Goal: Task Accomplishment & Management: Manage account settings

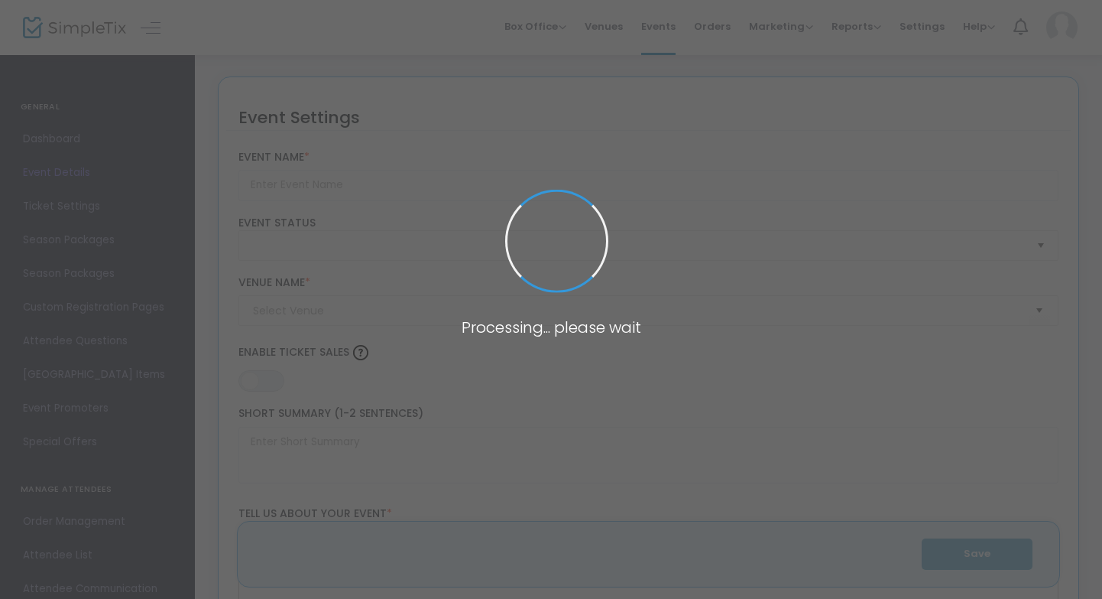
type input "Making Space V: Be Here Now - Archived"
type textarea "Making Space is a salon series featuring works by 8 New Orleans based choreogra…"
type input "Buy Tickets"
type input "Studio A"
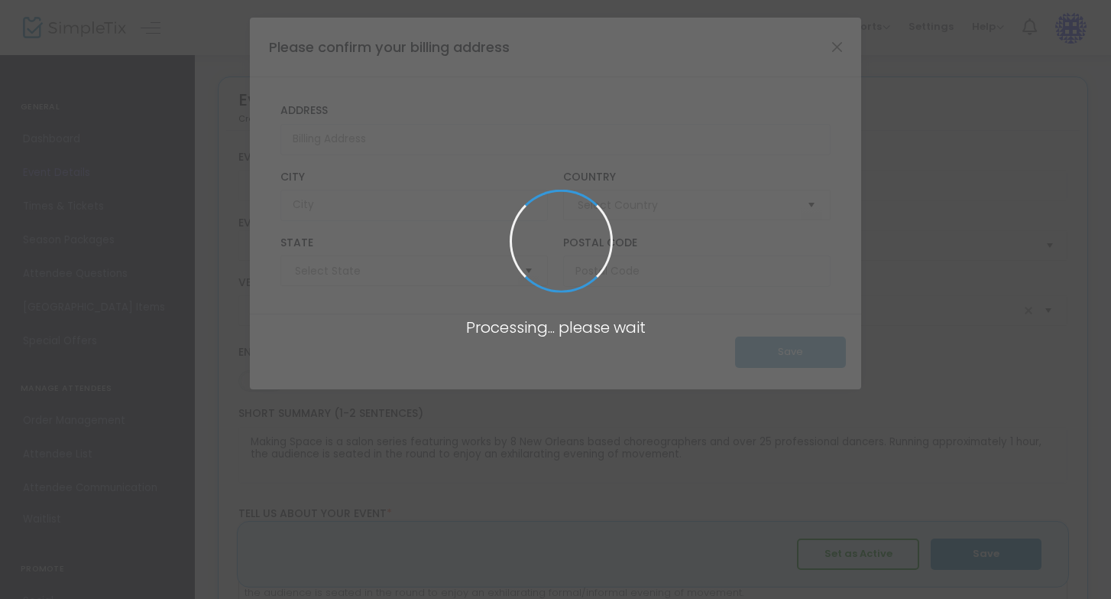
type input "[GEOGRAPHIC_DATA]"
type input "[US_STATE]"
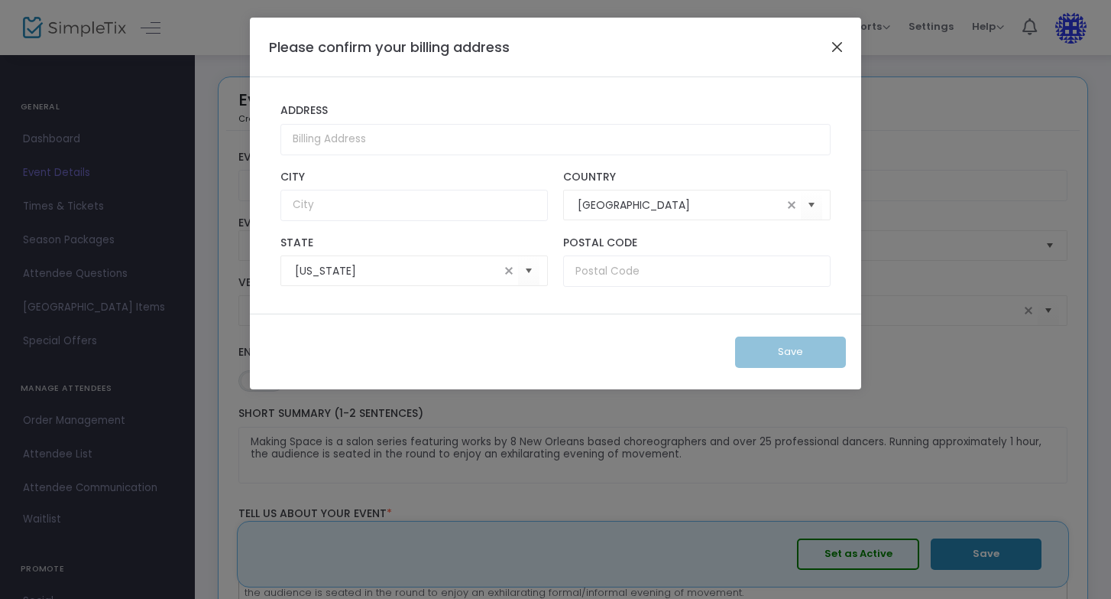
click at [830, 45] on button "Close" at bounding box center [838, 47] width 20 height 20
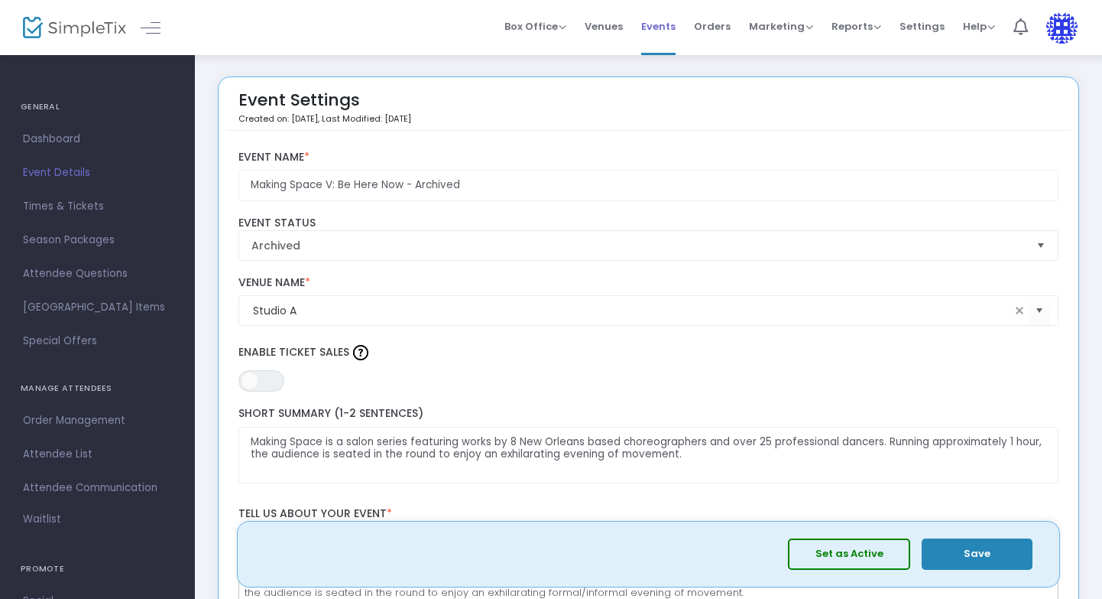
click at [657, 28] on span "Events" at bounding box center [658, 26] width 34 height 39
